Goal: Navigation & Orientation: Go to known website

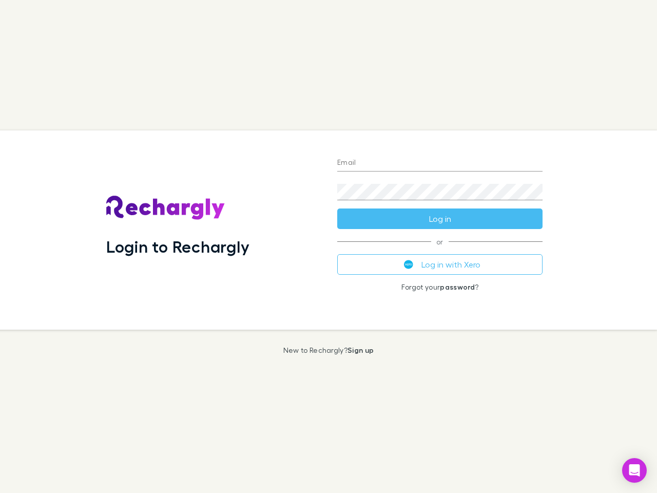
click at [328, 246] on div "Login to Rechargly" at bounding box center [213, 229] width 231 height 199
click at [440, 163] on input "Email" at bounding box center [439, 163] width 205 height 16
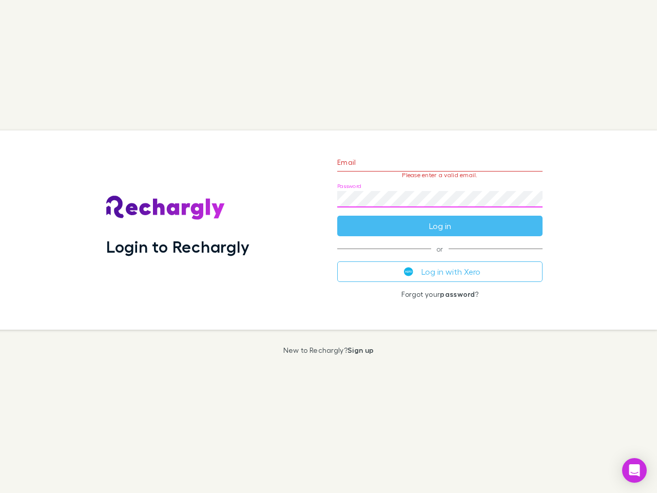
click at [440, 219] on form "Email Please enter a valid email. Password Log in" at bounding box center [439, 191] width 205 height 89
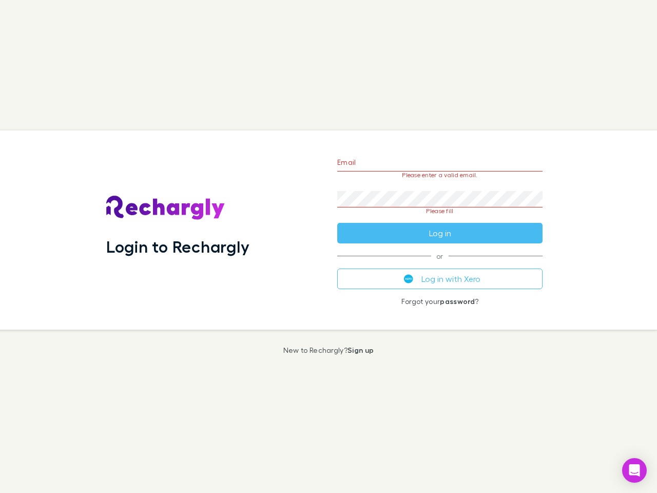
click at [440, 264] on div "Email Please enter a valid email. Password Please fill Log in or Log in with Xe…" at bounding box center [440, 229] width 222 height 199
click at [634, 470] on icon "Open Intercom Messenger" at bounding box center [634, 470] width 11 height 12
